Goal: Navigation & Orientation: Find specific page/section

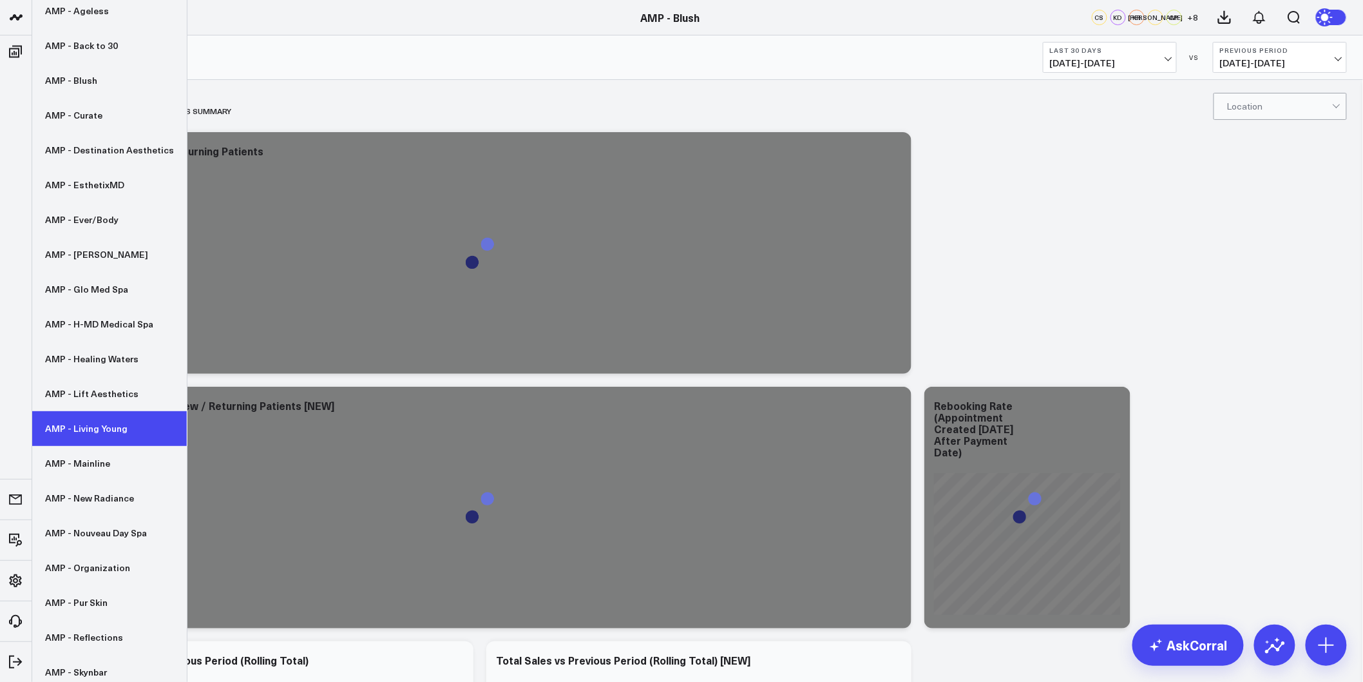
scroll to position [143, 0]
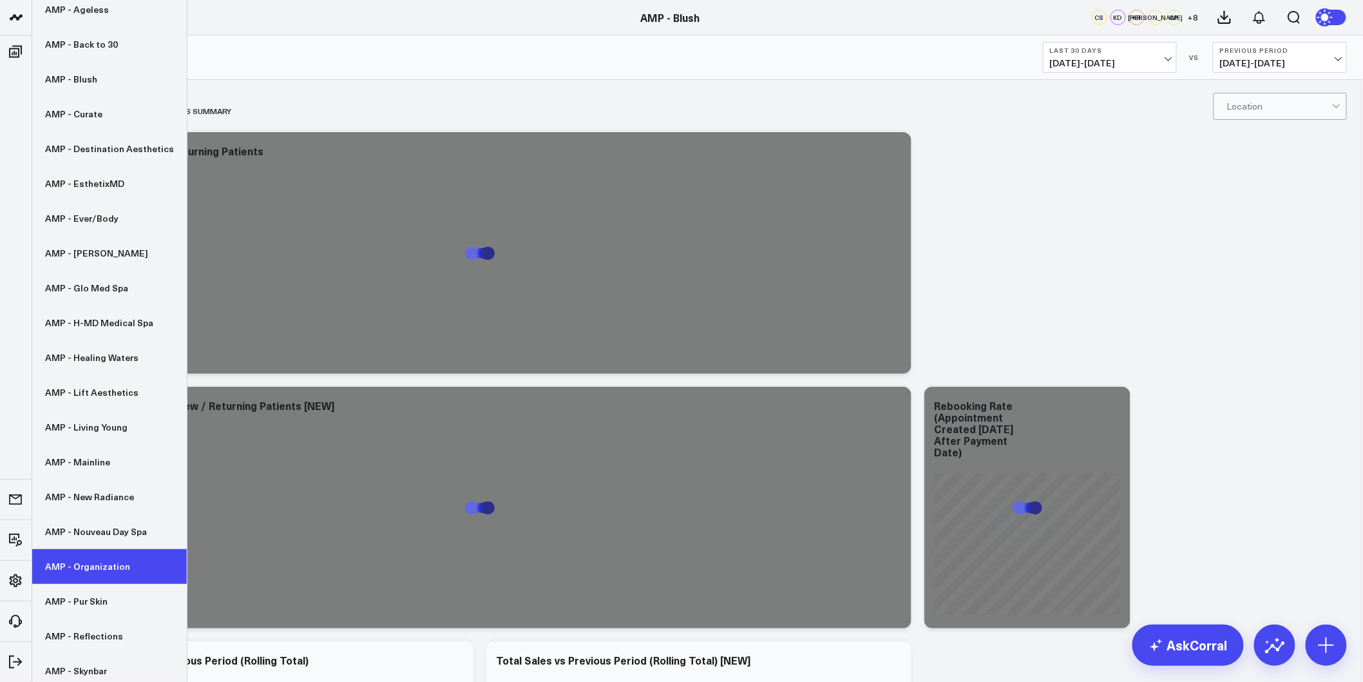
click at [95, 561] on link "AMP - Organization" at bounding box center [109, 566] width 155 height 35
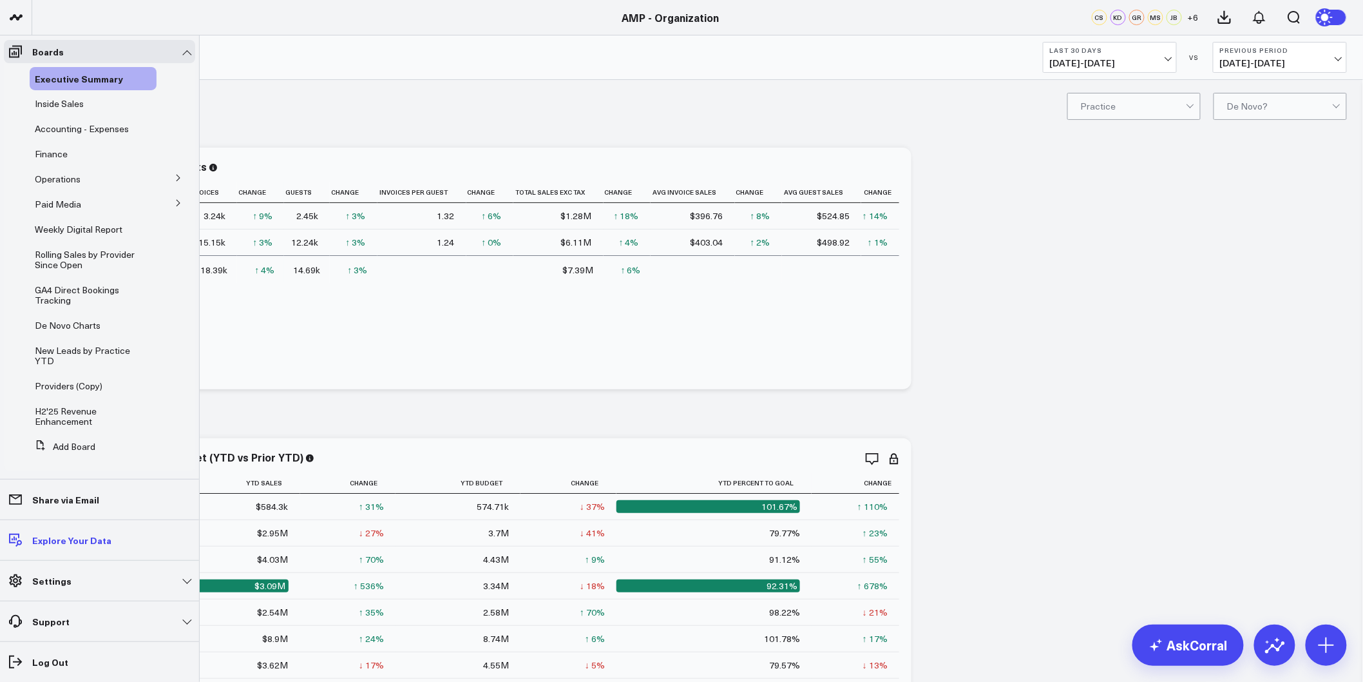
click at [62, 535] on p "Explore Your Data" at bounding box center [71, 540] width 79 height 10
click at [58, 531] on link "Explore Your Data" at bounding box center [99, 539] width 191 height 23
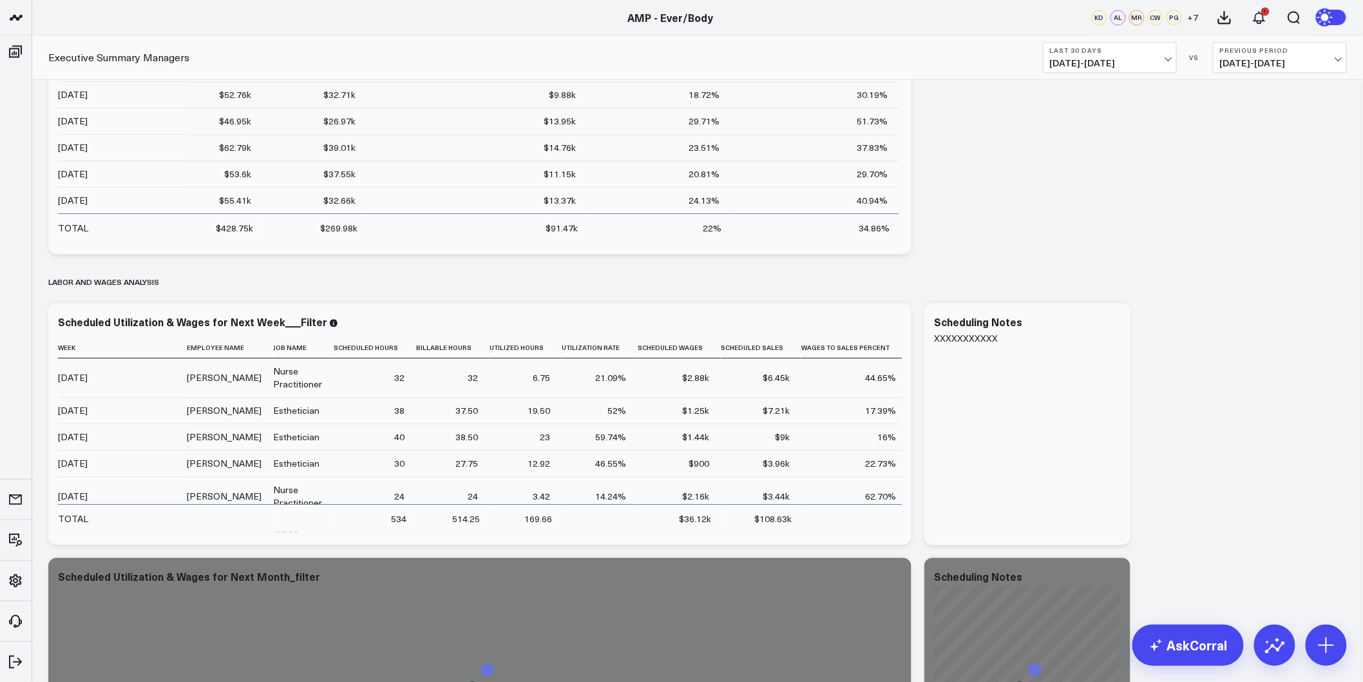
scroll to position [3292, 0]
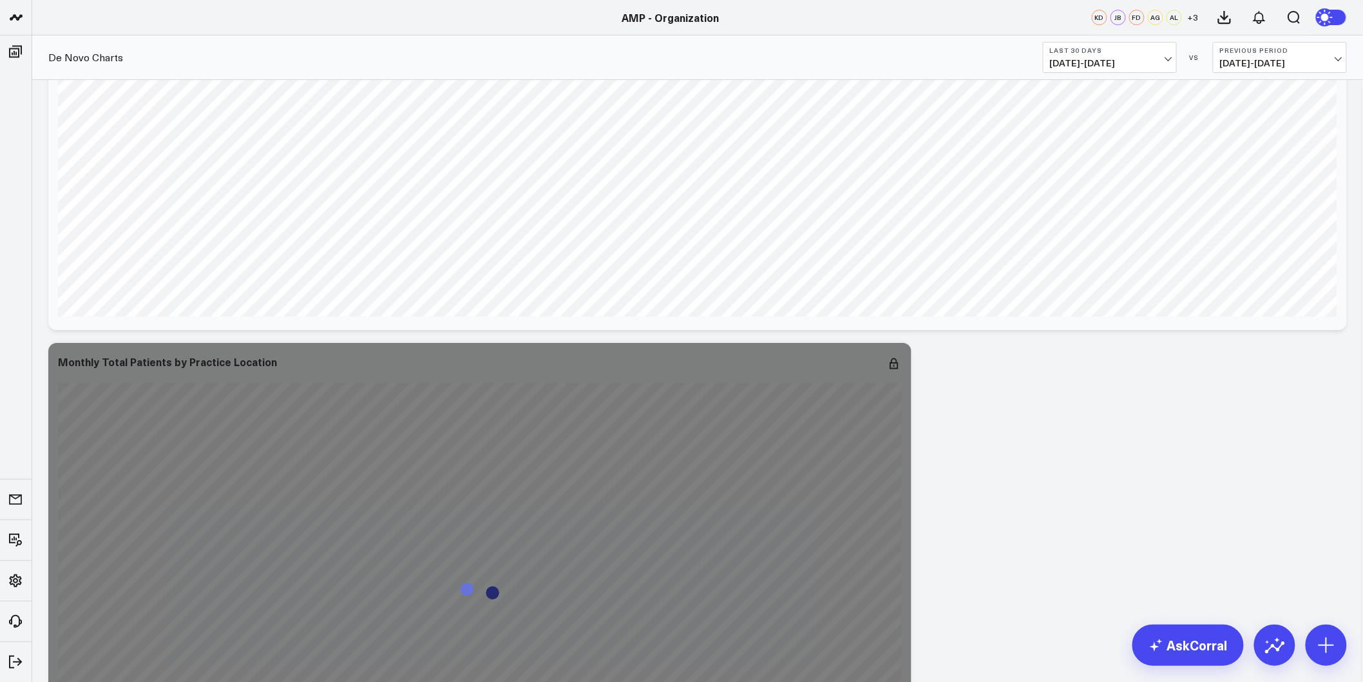
scroll to position [1932, 0]
